Goal: Use online tool/utility: Utilize a website feature to perform a specific function

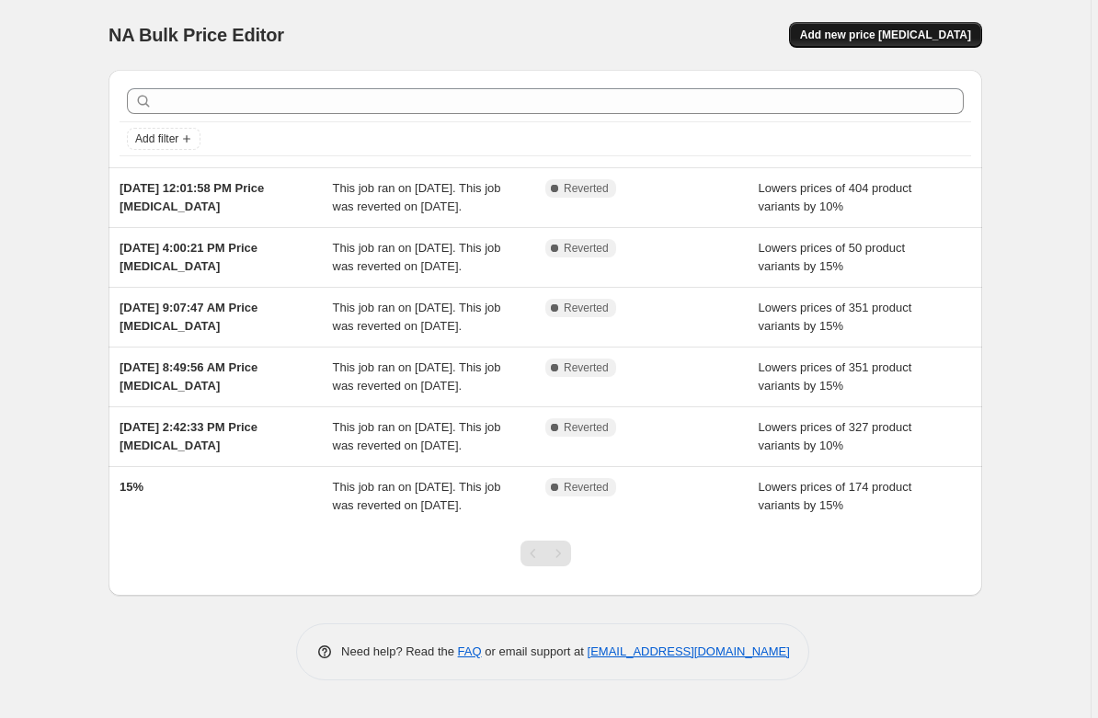
click at [918, 28] on span "Add new price [MEDICAL_DATA]" at bounding box center [885, 35] width 171 height 15
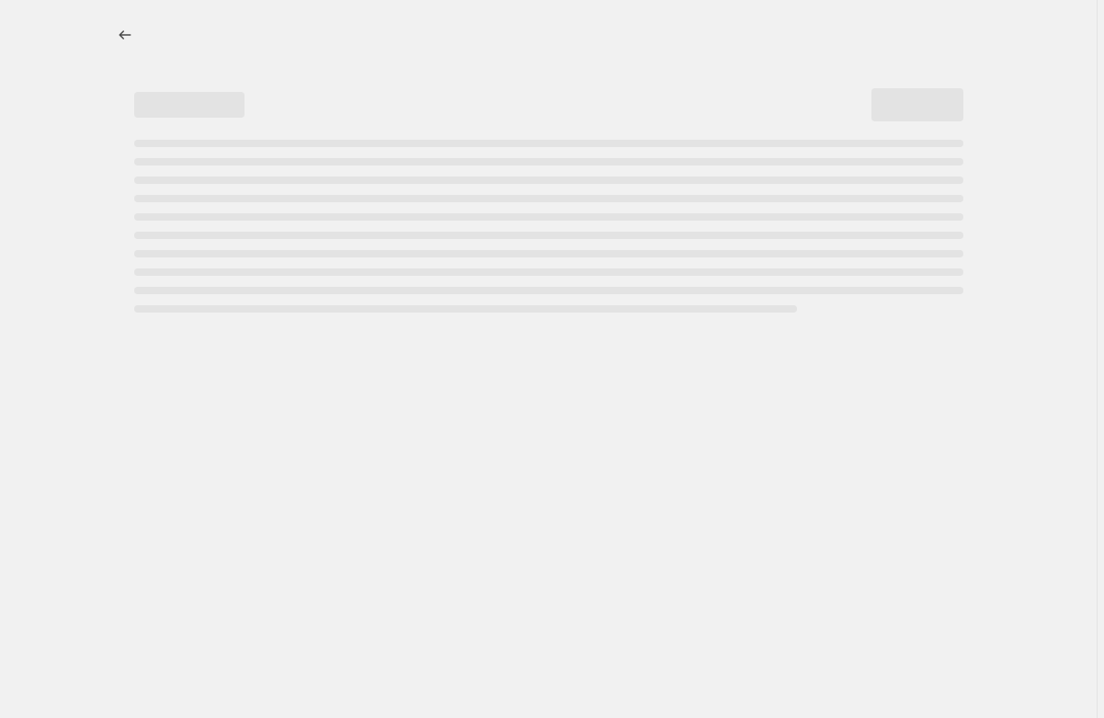
select select "percentage"
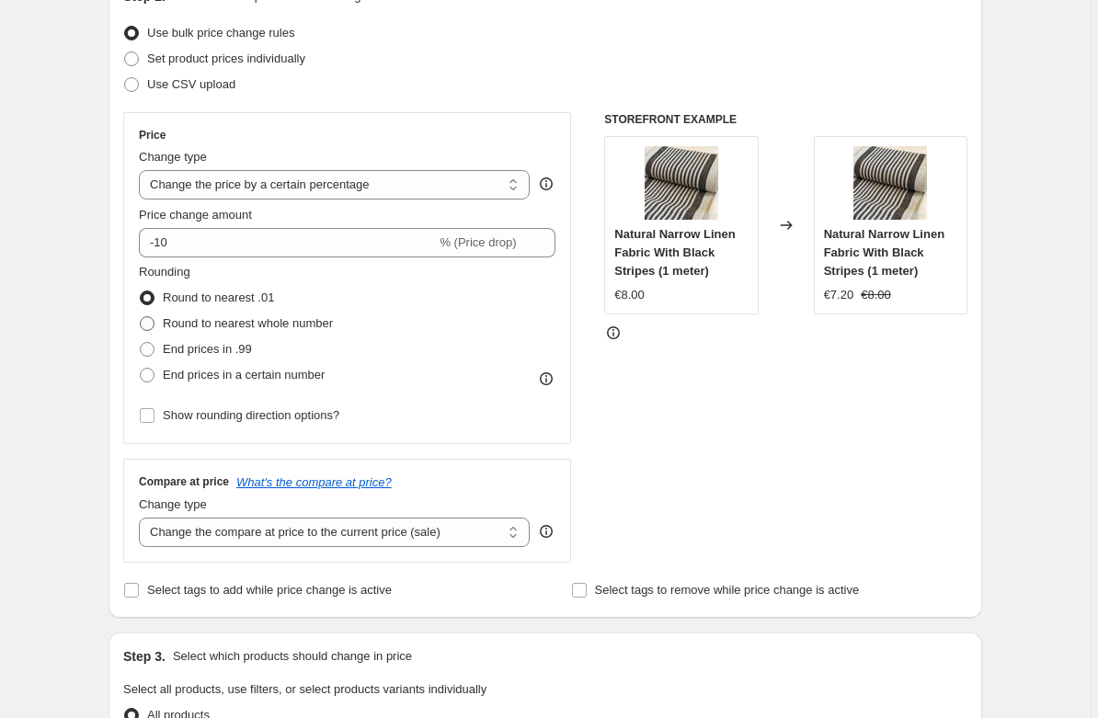
scroll to position [294, 0]
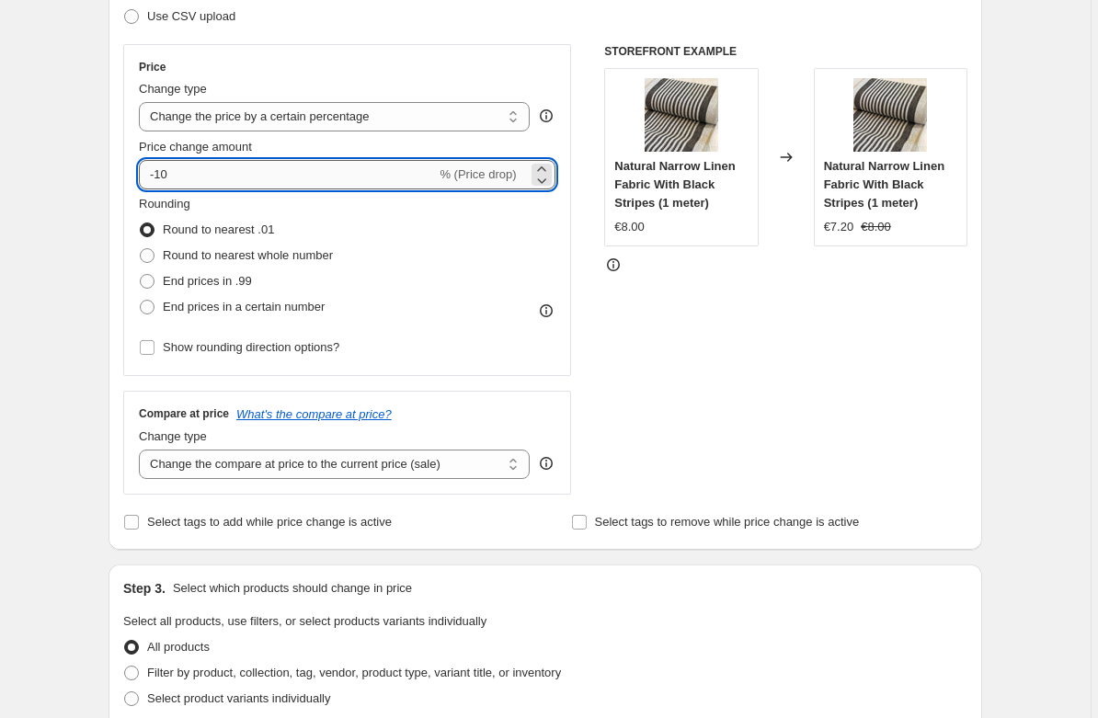
click at [210, 169] on input "-10" at bounding box center [287, 174] width 297 height 29
type input "-15"
click at [60, 193] on div "Create new price [MEDICAL_DATA]. This page is ready Create new price [MEDICAL_D…" at bounding box center [545, 639] width 1090 height 1867
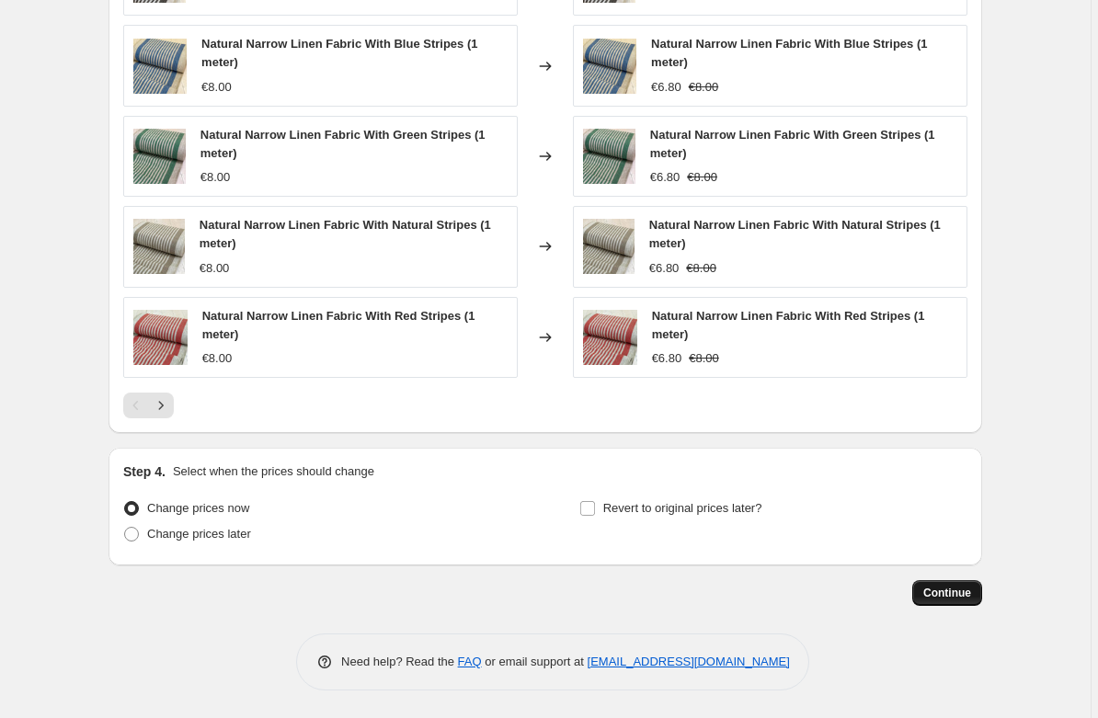
scroll to position [1149, 0]
click at [966, 588] on span "Continue" at bounding box center [947, 593] width 48 height 15
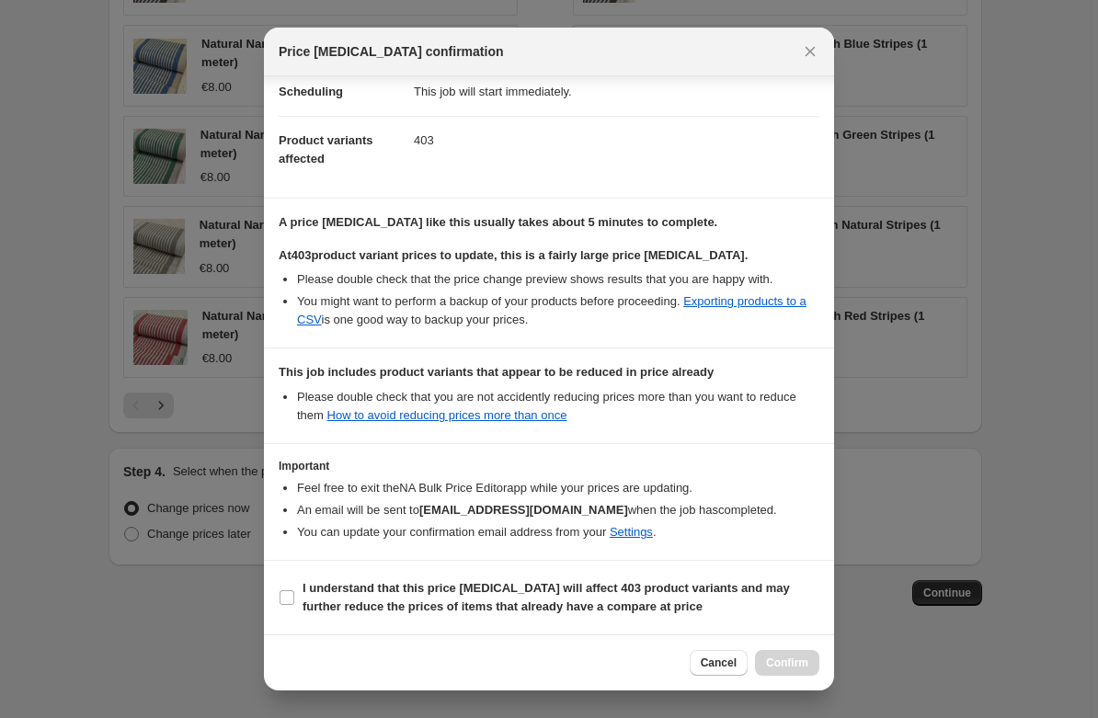
scroll to position [157, 0]
click at [297, 602] on label "I understand that this price [MEDICAL_DATA] will affect 403 product variants an…" at bounding box center [549, 598] width 541 height 44
click at [294, 602] on input "I understand that this price [MEDICAL_DATA] will affect 403 product variants an…" at bounding box center [286, 597] width 15 height 15
checkbox input "true"
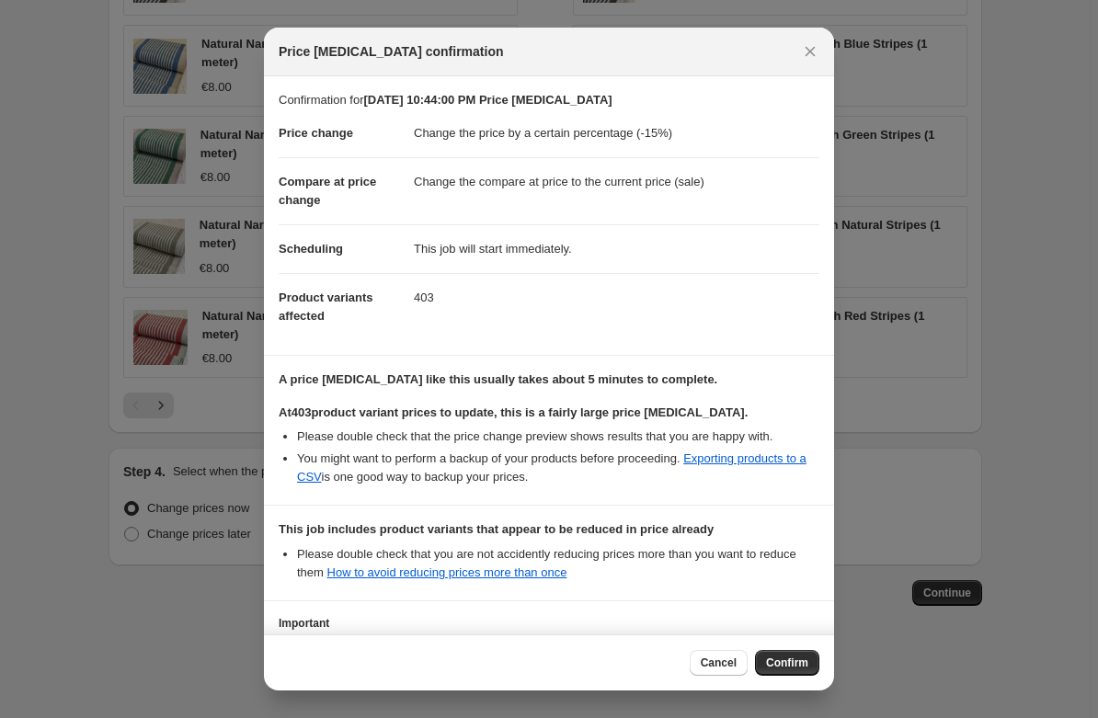
scroll to position [0, 0]
click at [788, 666] on span "Confirm" at bounding box center [787, 662] width 42 height 15
